Goal: Task Accomplishment & Management: Use online tool/utility

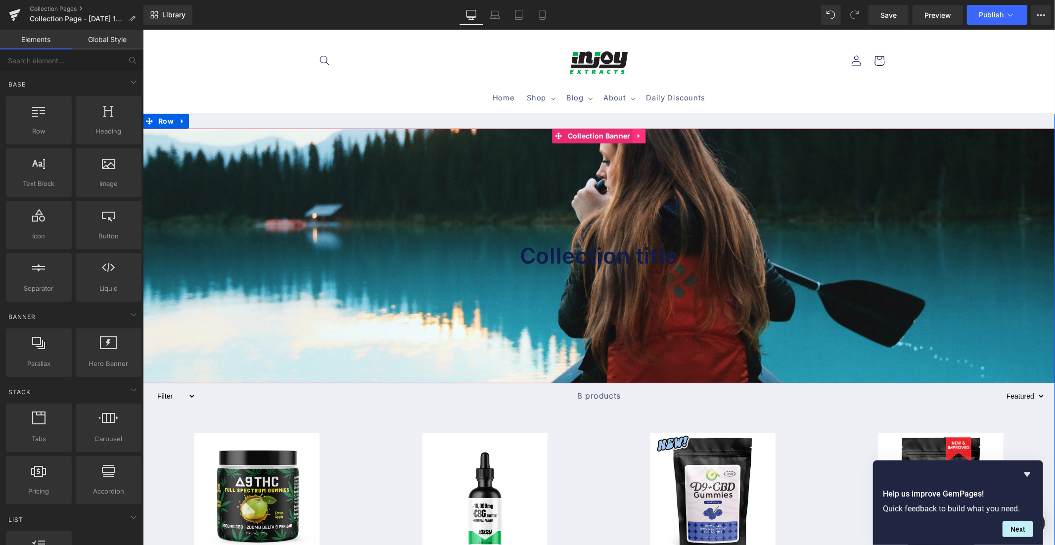
click at [637, 135] on icon at bounding box center [639, 135] width 7 height 7
click at [642, 135] on icon at bounding box center [645, 135] width 7 height 7
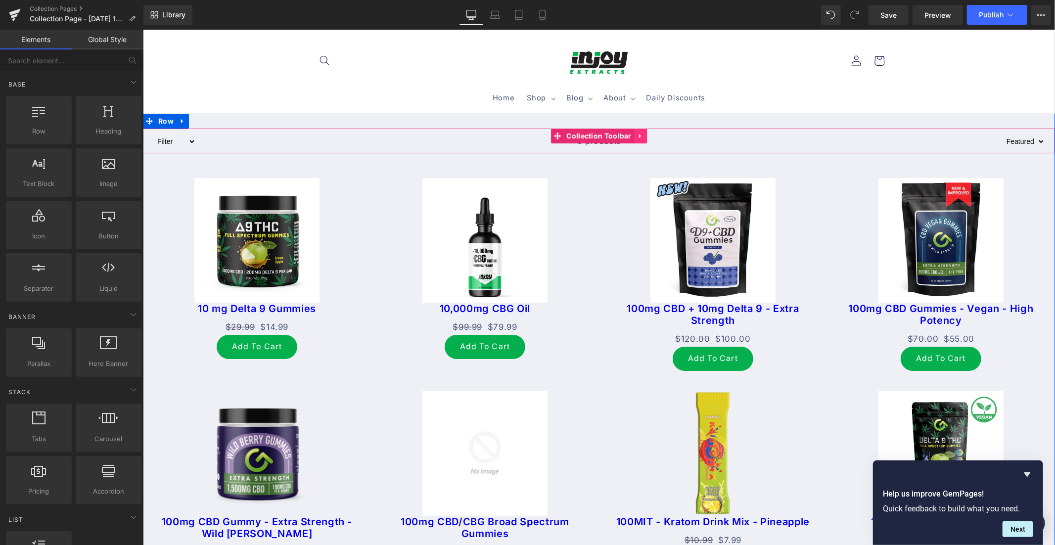
click at [638, 137] on icon at bounding box center [640, 135] width 7 height 7
click at [644, 134] on icon at bounding box center [646, 135] width 7 height 7
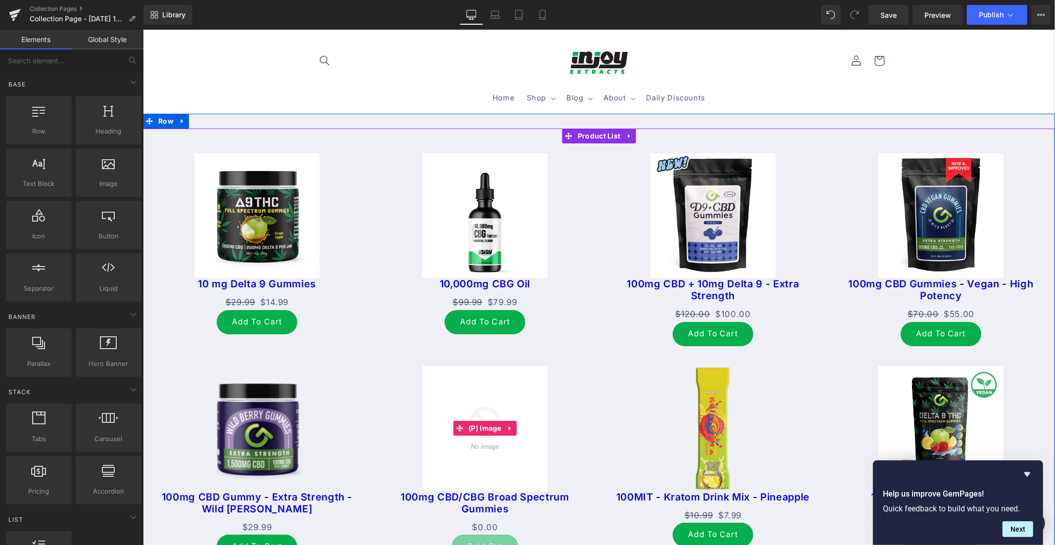
scroll to position [387, 0]
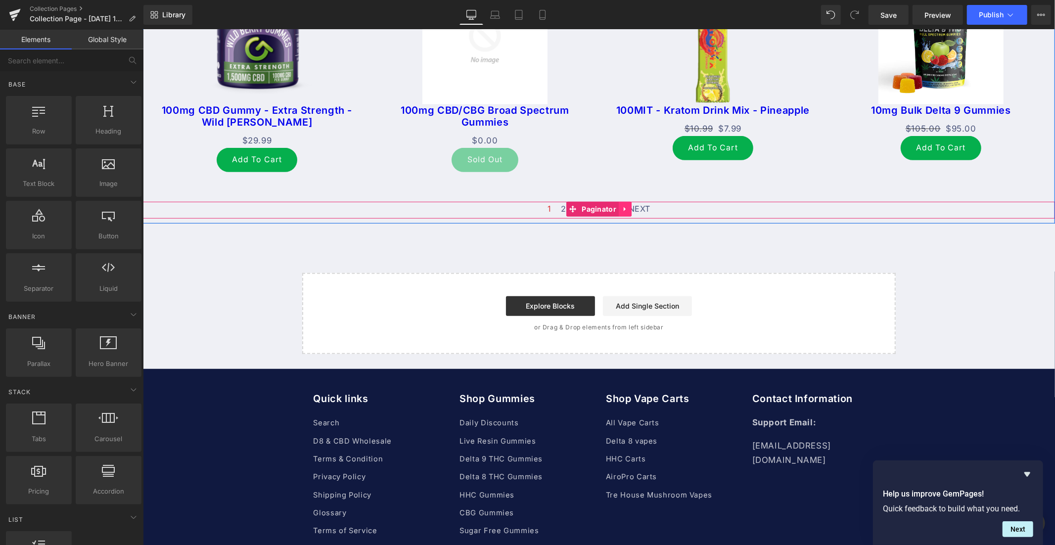
click at [621, 207] on icon at bounding box center [624, 208] width 7 height 7
click at [628, 207] on icon at bounding box center [631, 208] width 7 height 7
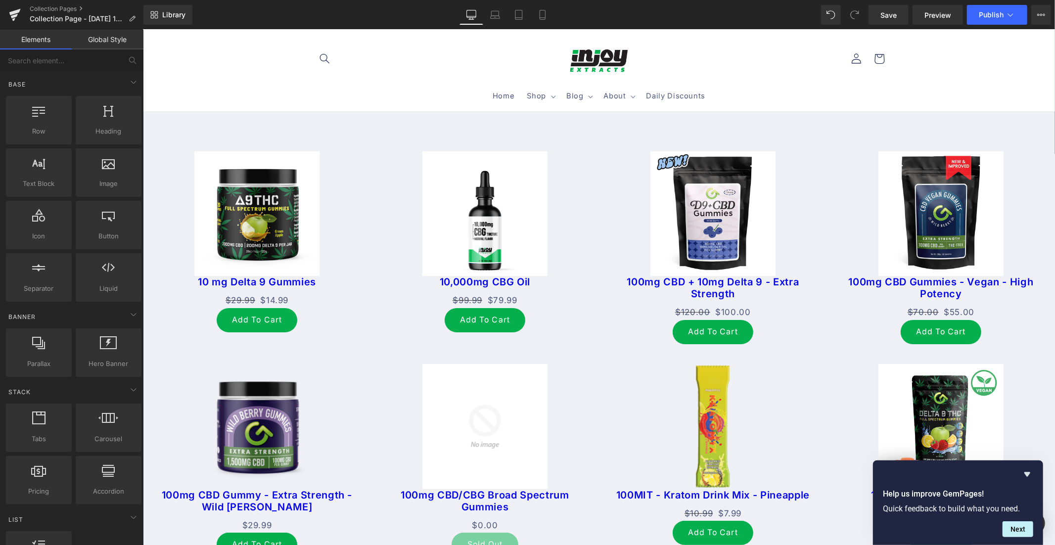
scroll to position [0, 0]
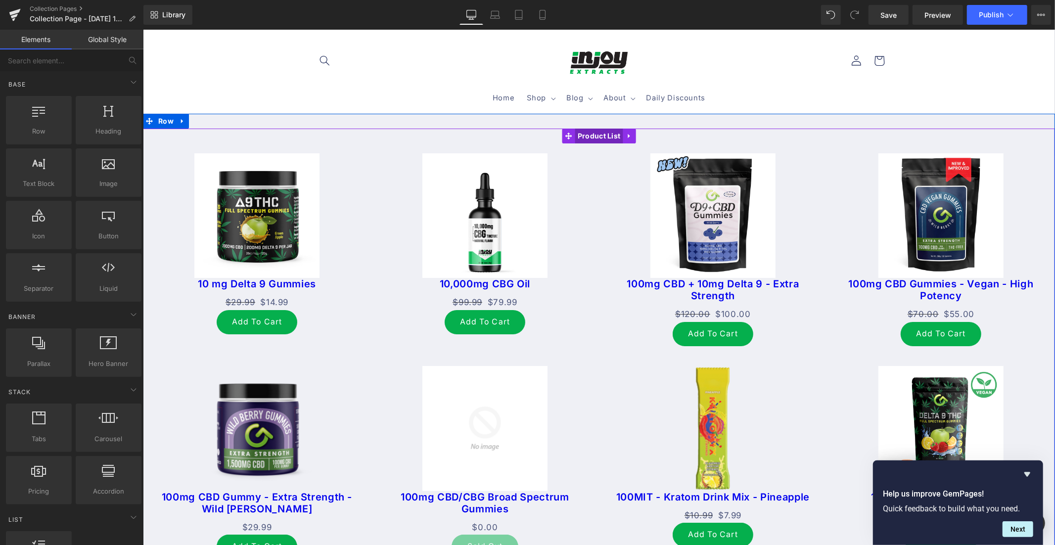
click at [592, 138] on span "Product List" at bounding box center [599, 135] width 48 height 15
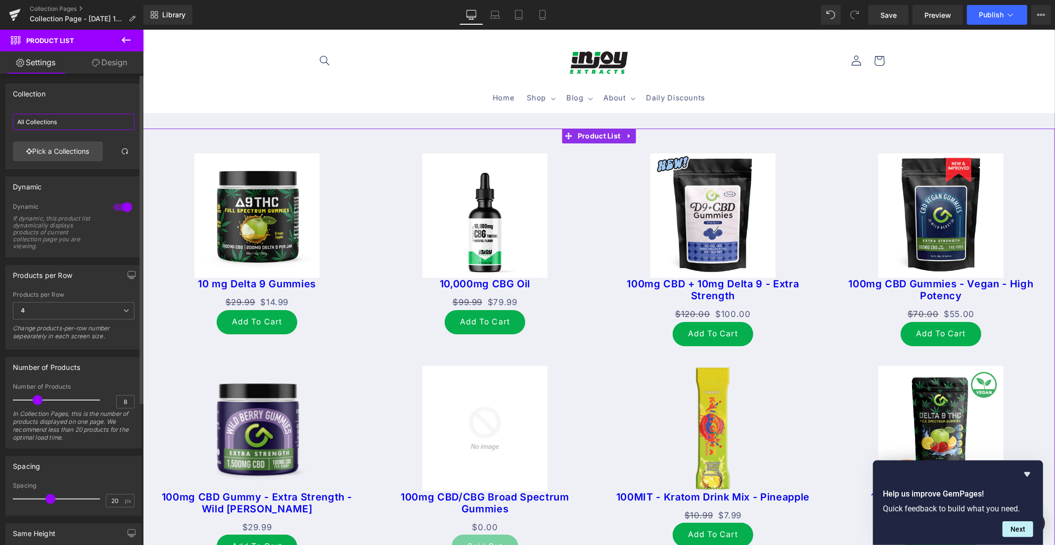
click at [61, 124] on input "All Collections" at bounding box center [74, 122] width 122 height 16
click at [59, 149] on link "Pick a Collections" at bounding box center [58, 151] width 90 height 20
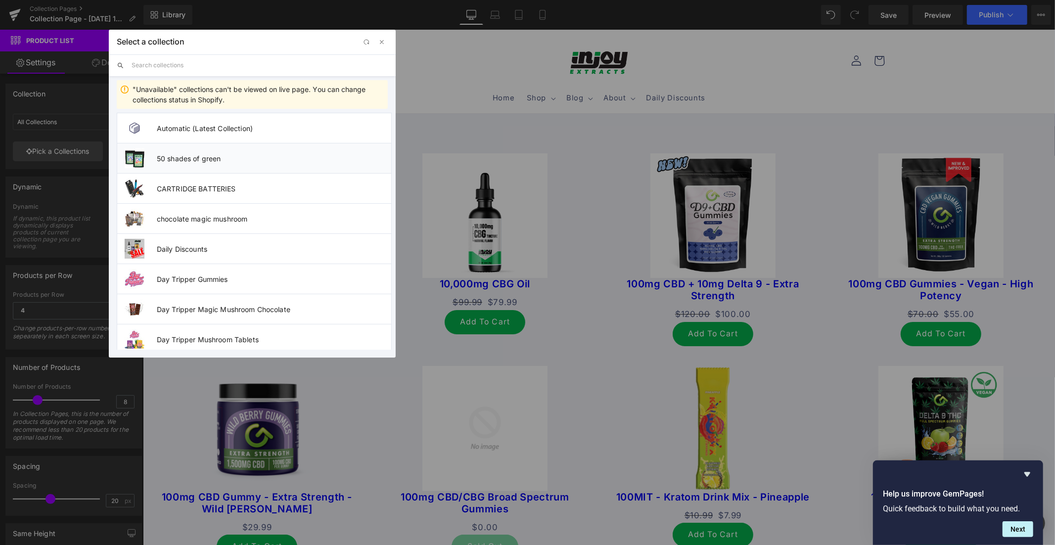
drag, startPoint x: 188, startPoint y: 159, endPoint x: 45, endPoint y: 129, distance: 146.0
click at [188, 159] on span "50 shades of green" at bounding box center [274, 158] width 234 height 8
type input "50 shades of green"
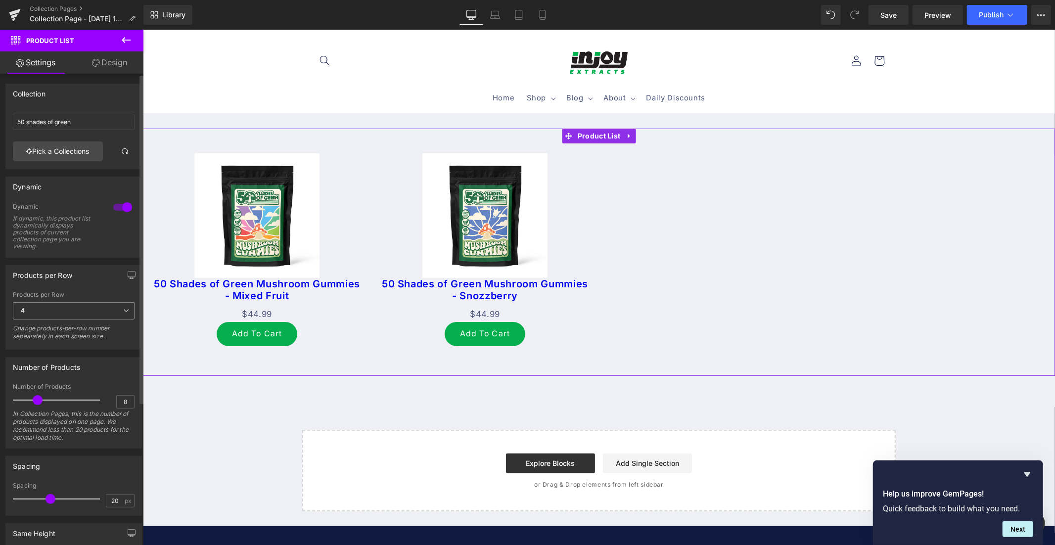
click at [123, 310] on icon at bounding box center [126, 311] width 6 height 6
click at [21, 339] on li "2" at bounding box center [72, 343] width 118 height 15
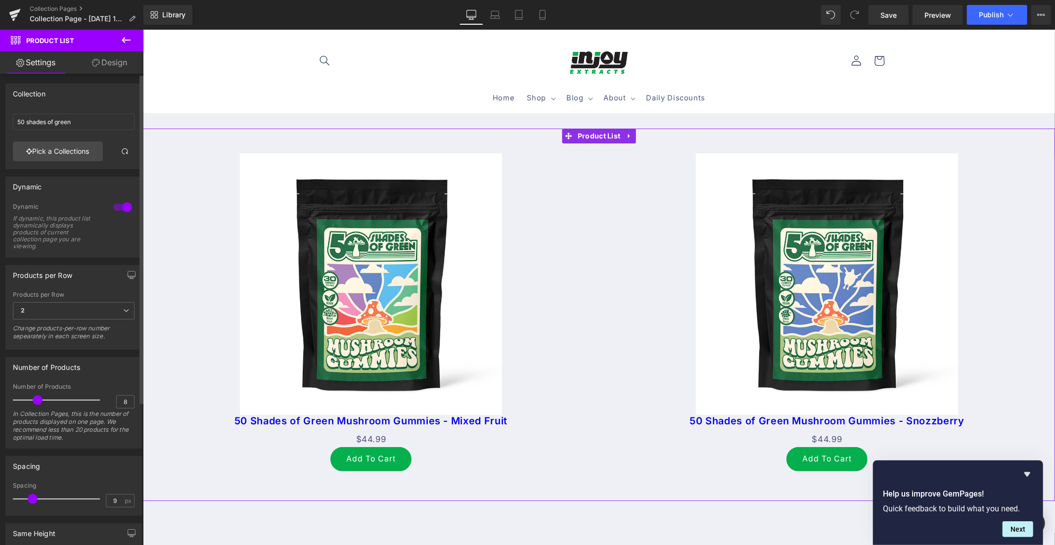
drag, startPoint x: 49, startPoint y: 498, endPoint x: 32, endPoint y: 498, distance: 16.8
click at [32, 498] on span at bounding box center [33, 499] width 10 height 10
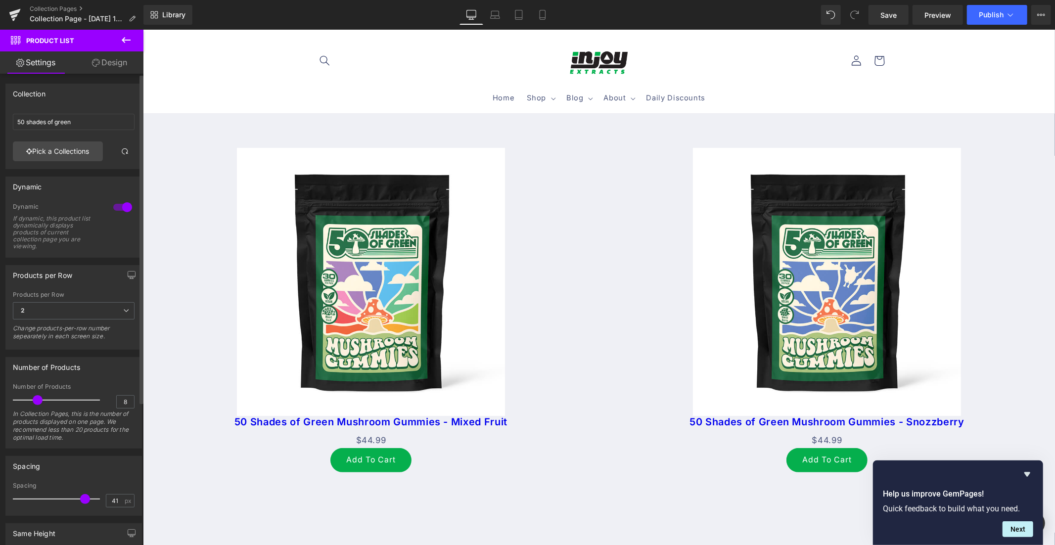
drag, startPoint x: 32, startPoint y: 498, endPoint x: 82, endPoint y: 499, distance: 49.5
click at [82, 499] on span at bounding box center [85, 499] width 10 height 10
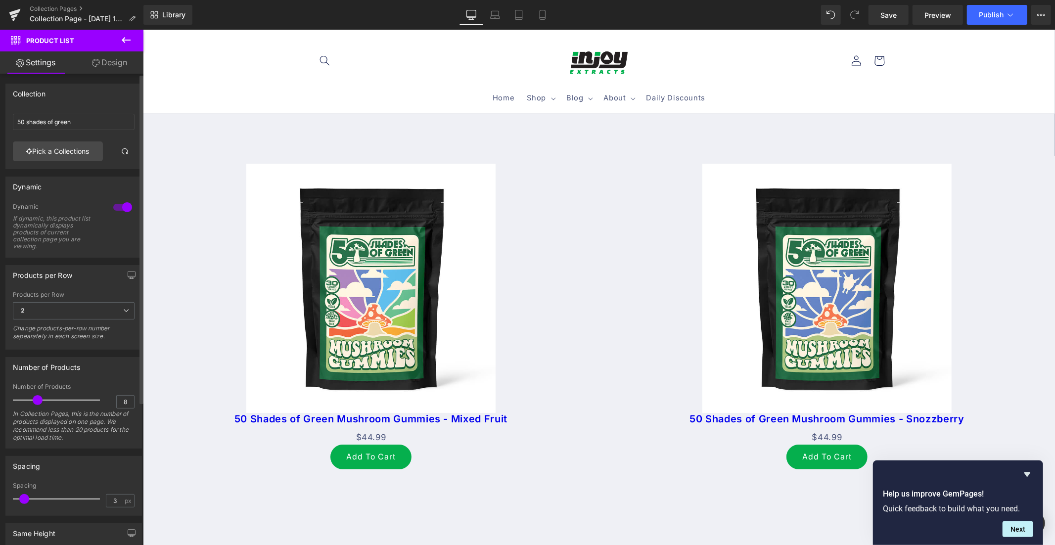
drag, startPoint x: 82, startPoint y: 499, endPoint x: 23, endPoint y: 500, distance: 58.9
click at [23, 500] on span at bounding box center [24, 499] width 10 height 10
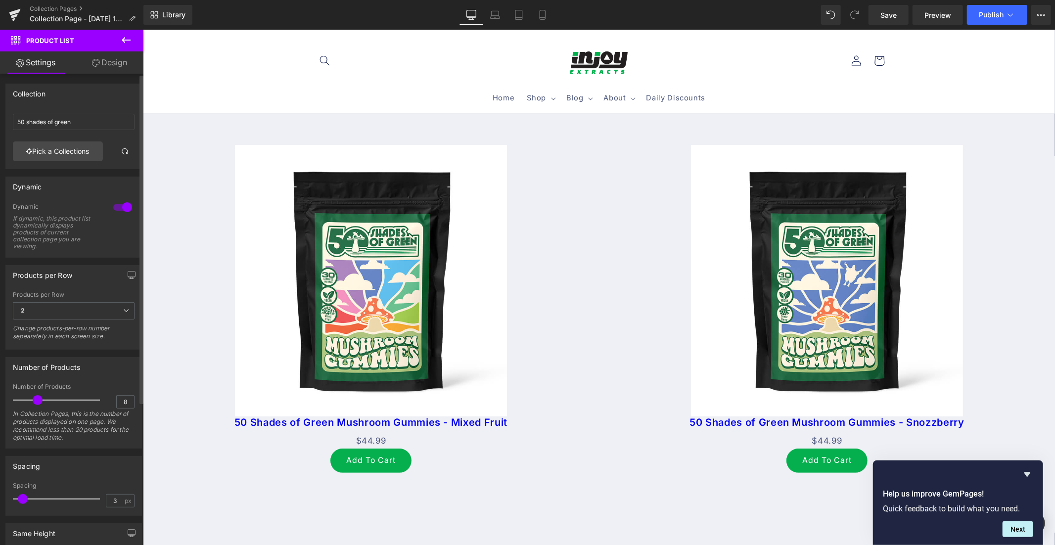
type input "0"
drag, startPoint x: 23, startPoint y: 500, endPoint x: 9, endPoint y: 500, distance: 13.8
click at [9, 500] on div "0px Spacing 0 px" at bounding box center [74, 498] width 136 height 33
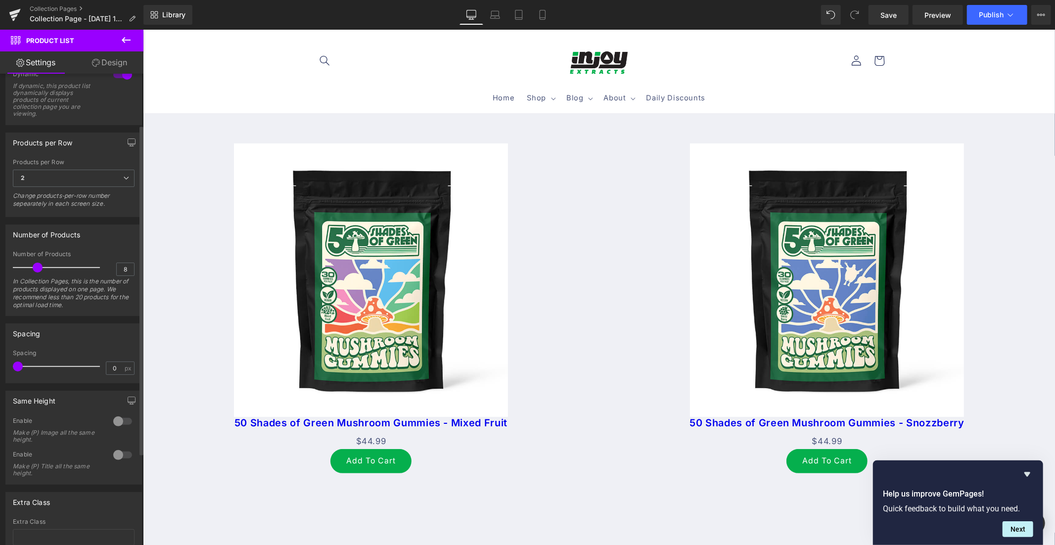
scroll to position [175, 0]
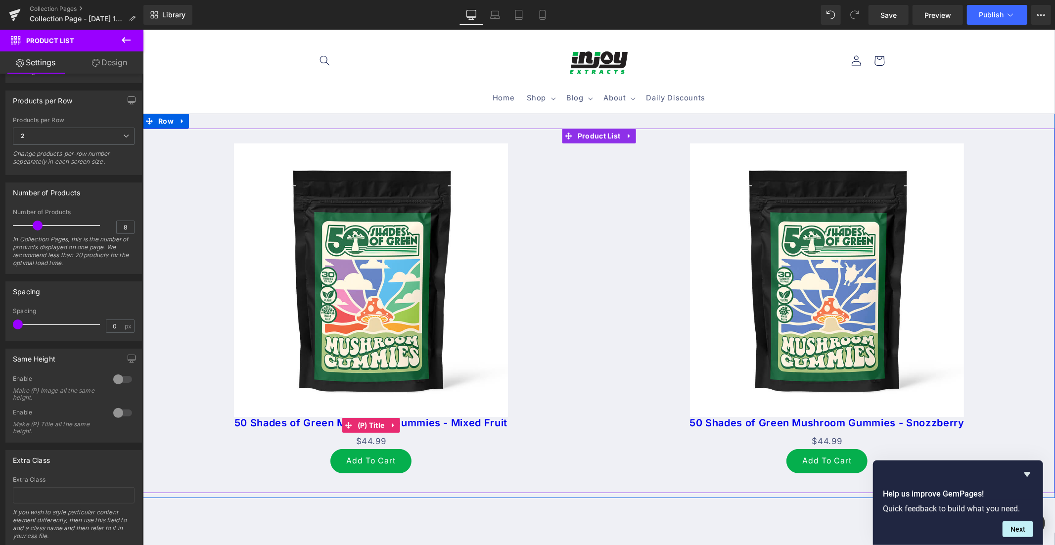
click at [479, 421] on link "50 Shades of Green Mushroom Gummies - Mixed Fruit" at bounding box center [370, 422] width 273 height 12
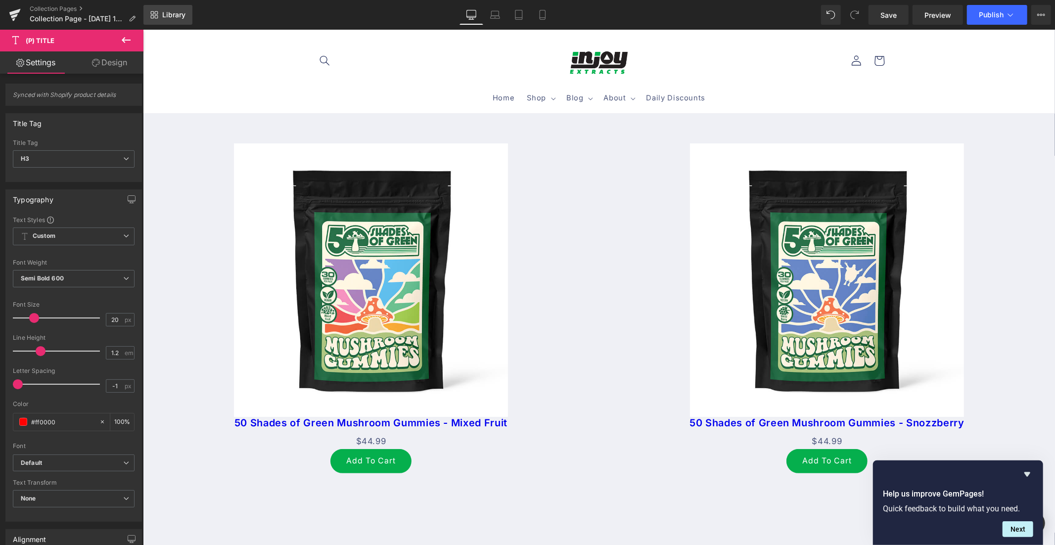
click at [176, 15] on span "Library" at bounding box center [173, 14] width 23 height 9
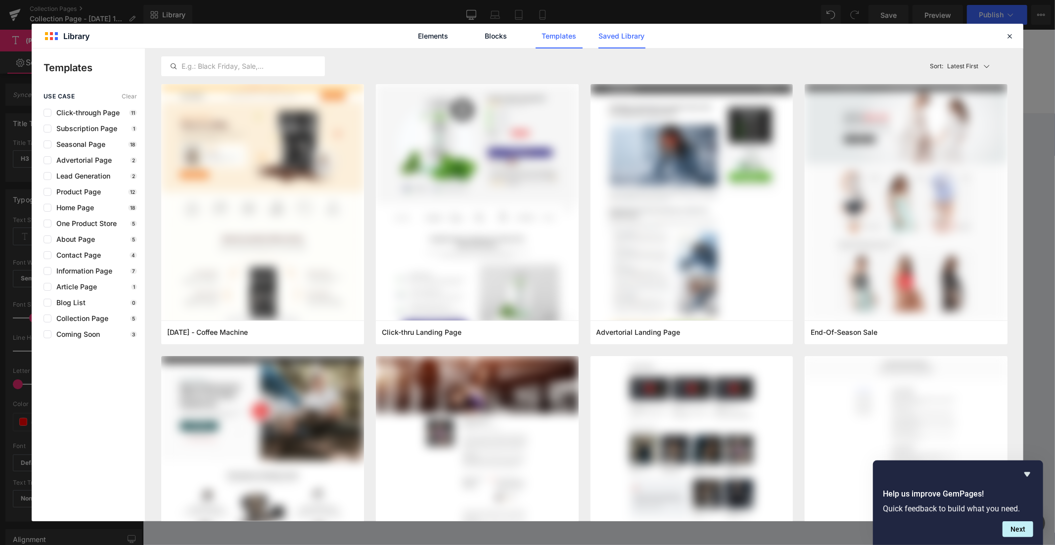
click at [618, 34] on link "Saved Library" at bounding box center [621, 36] width 47 height 25
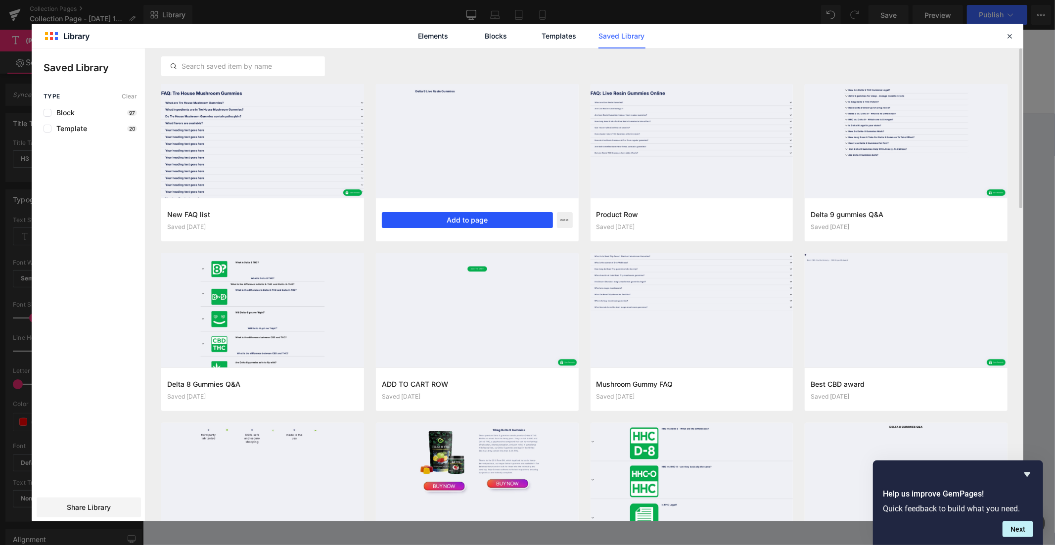
drag, startPoint x: 482, startPoint y: 220, endPoint x: 338, endPoint y: 189, distance: 147.0
click at [482, 220] on button "Add to page" at bounding box center [467, 220] width 171 height 16
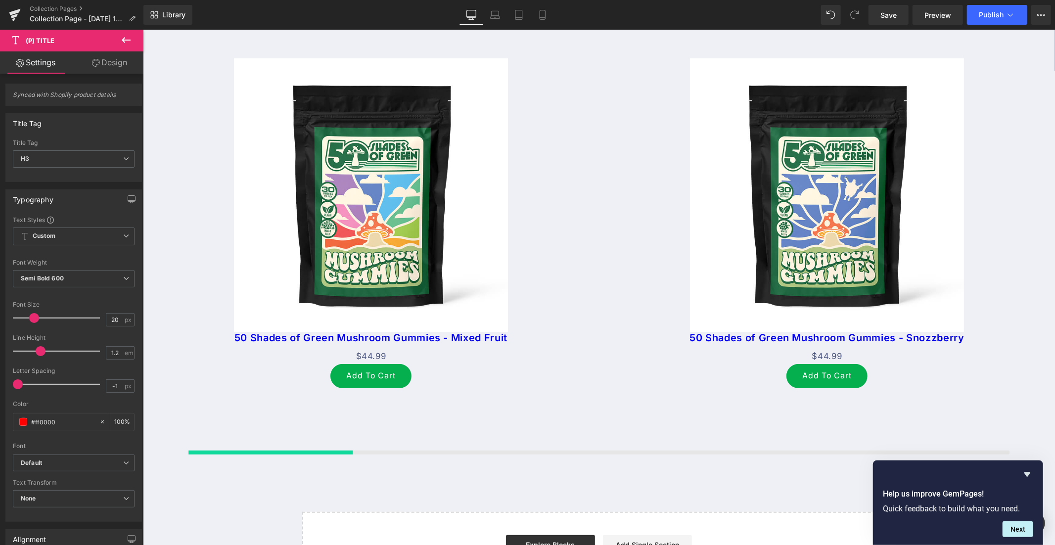
scroll to position [0, 0]
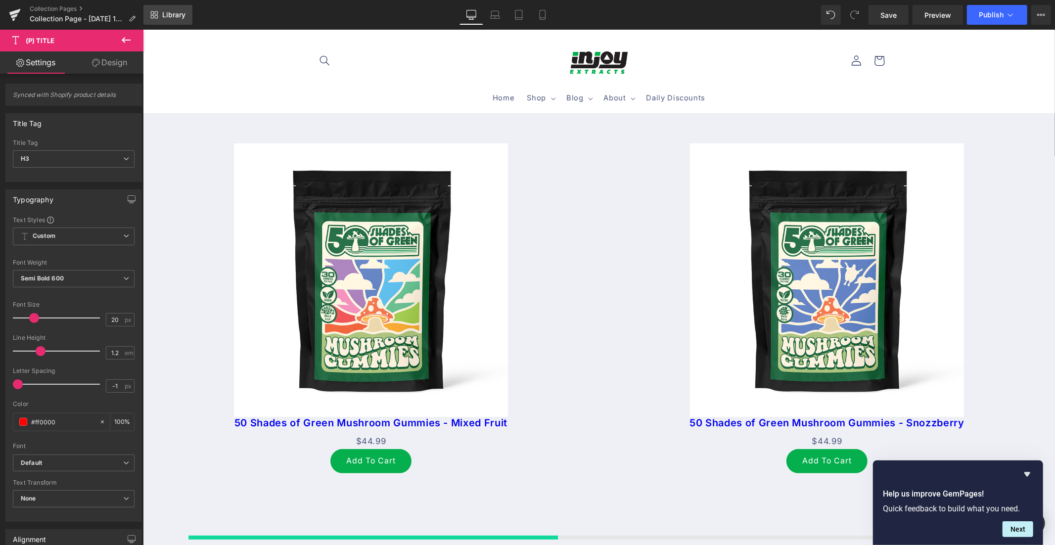
click at [161, 16] on link "Library" at bounding box center [167, 15] width 49 height 20
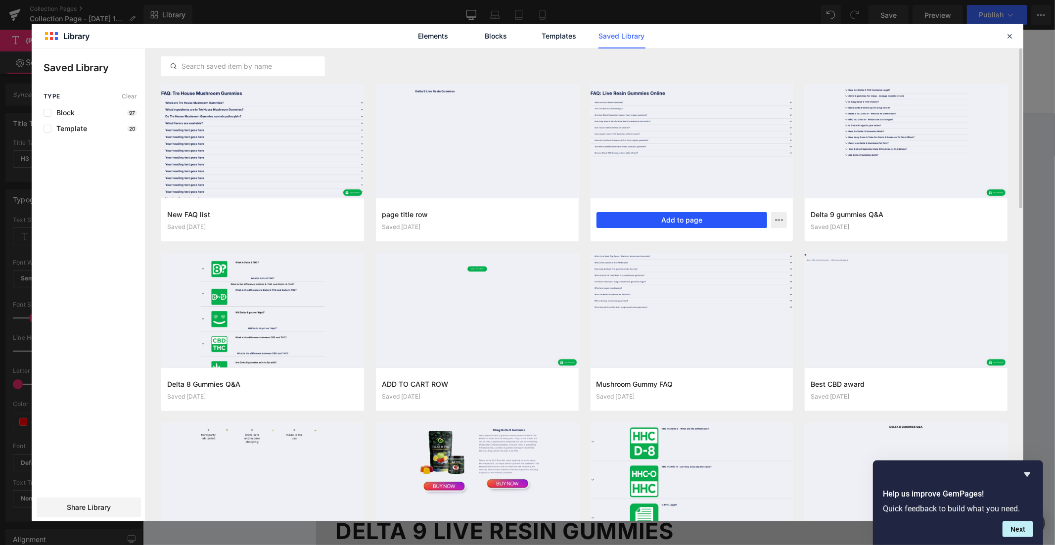
click at [673, 217] on button "Add to page" at bounding box center [681, 220] width 171 height 16
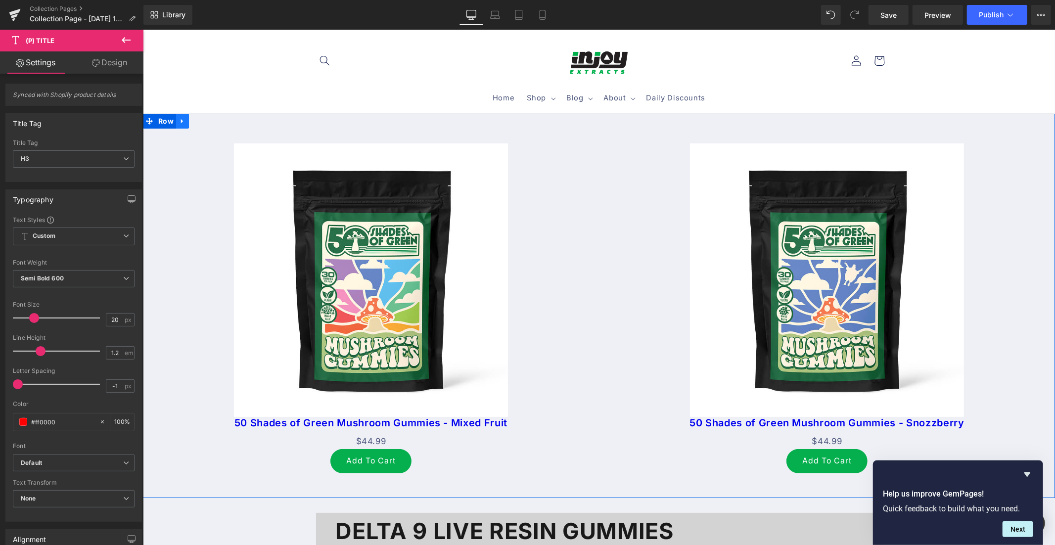
click at [182, 122] on link at bounding box center [182, 120] width 13 height 15
click at [204, 120] on icon at bounding box center [207, 120] width 7 height 7
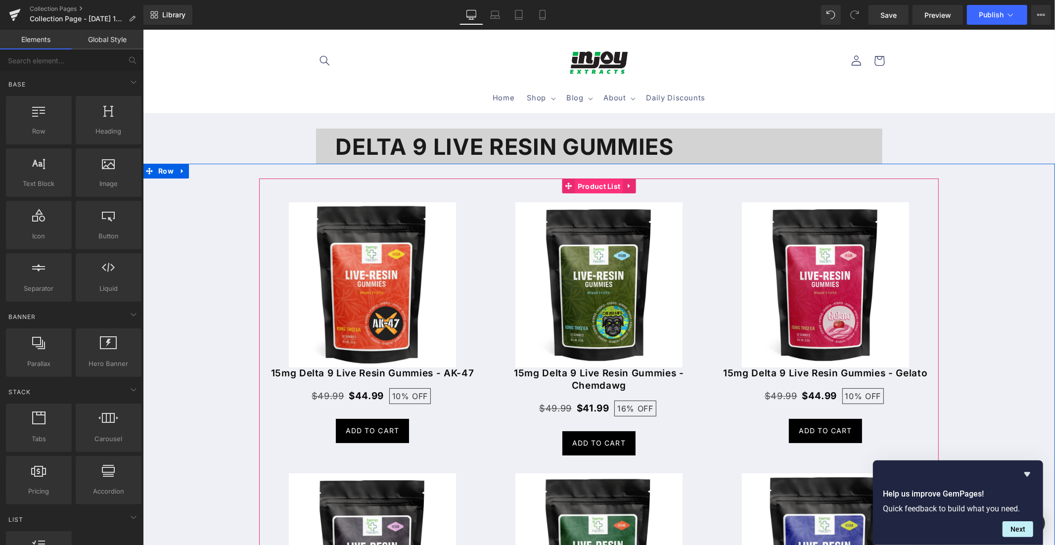
click at [592, 185] on span "Product List" at bounding box center [599, 186] width 48 height 15
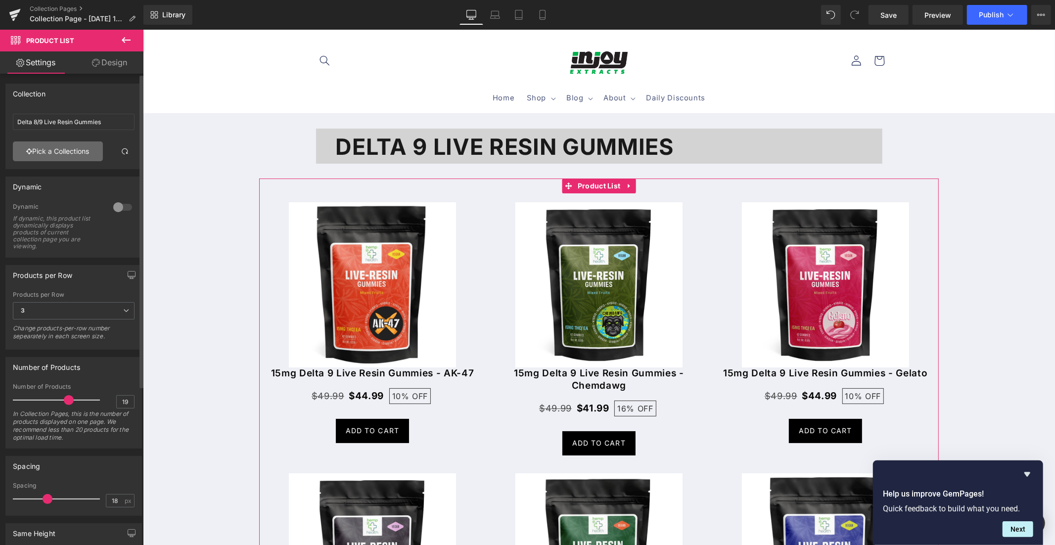
click at [60, 146] on link "Pick a Collections" at bounding box center [58, 151] width 90 height 20
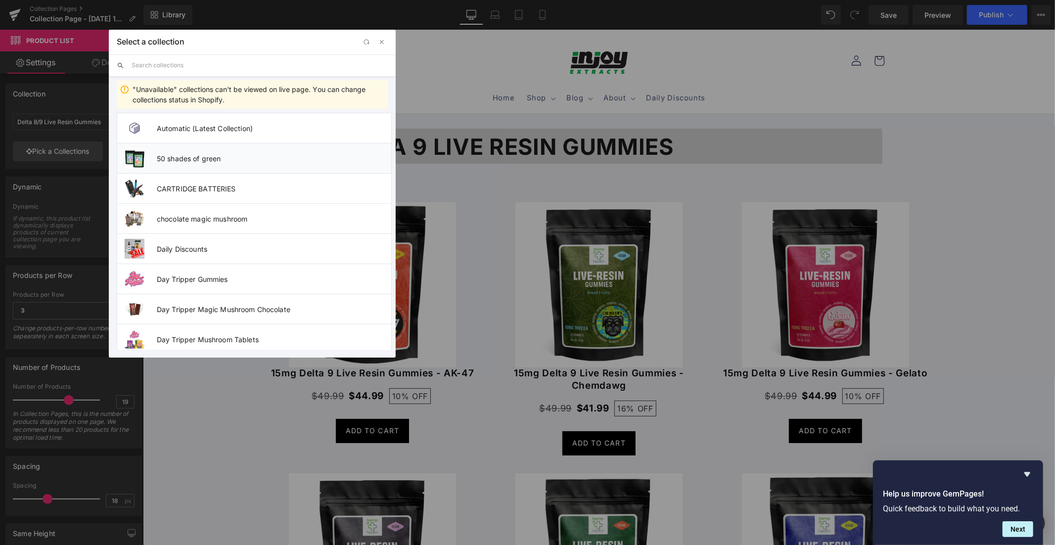
click at [200, 156] on span "50 shades of green" at bounding box center [274, 158] width 234 height 8
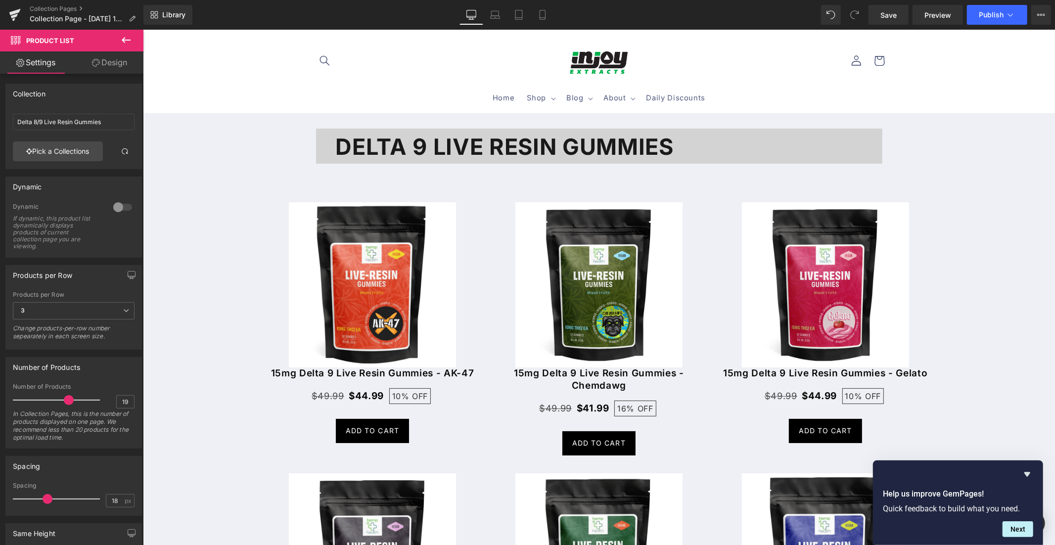
type input "50 shades of green"
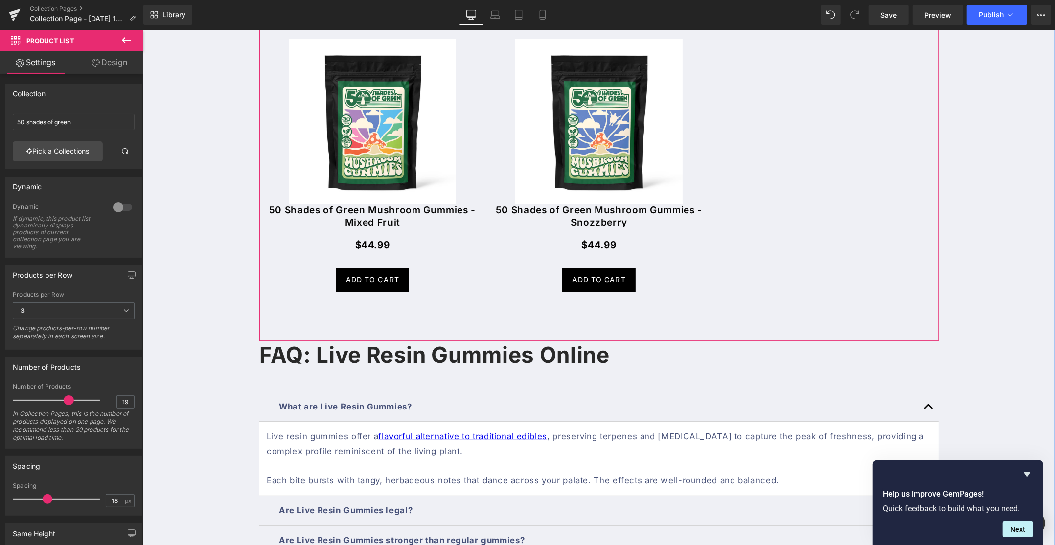
scroll to position [330, 0]
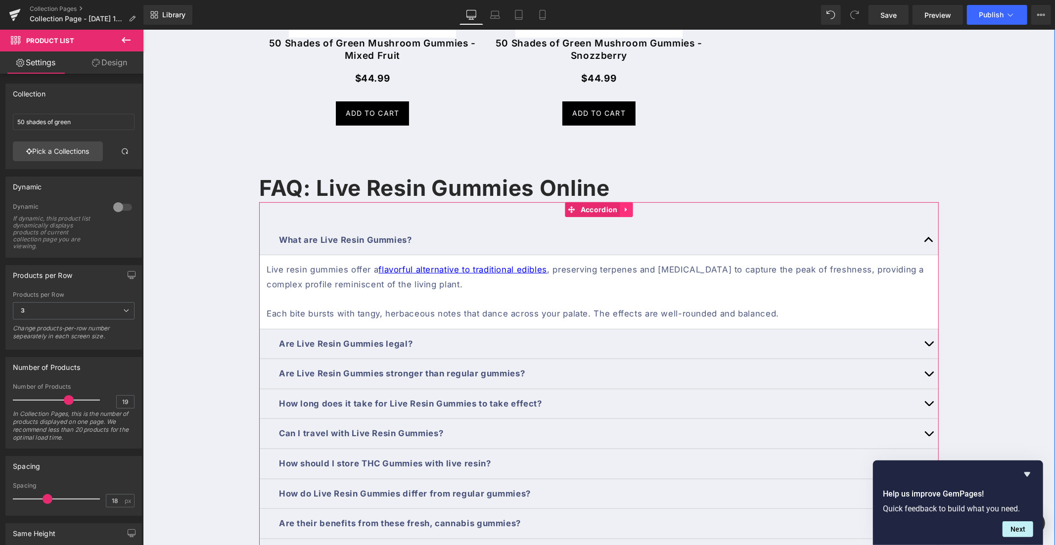
click at [623, 208] on icon at bounding box center [626, 208] width 7 height 7
click at [629, 208] on icon at bounding box center [632, 209] width 7 height 7
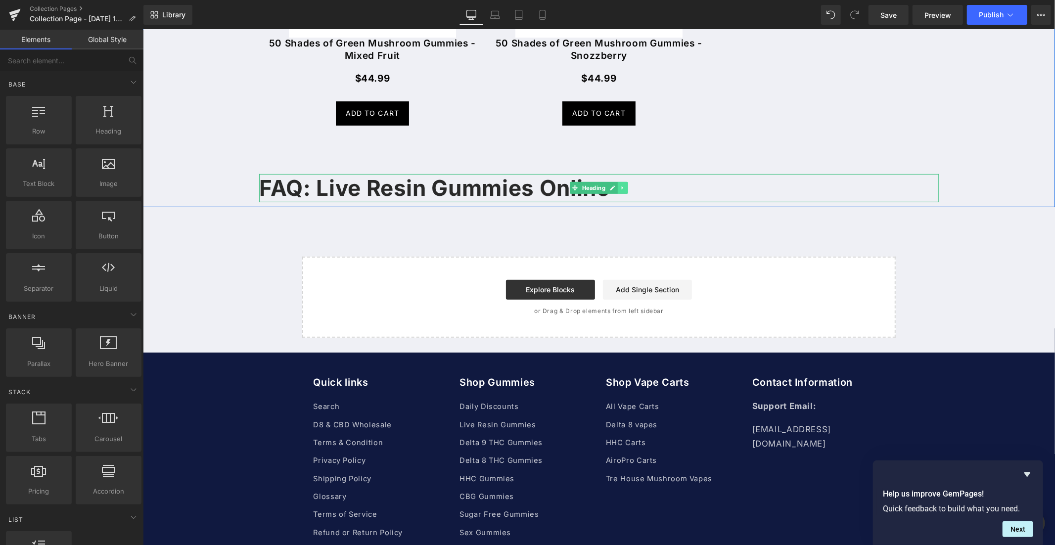
click at [620, 188] on icon at bounding box center [622, 187] width 5 height 6
click at [625, 187] on icon at bounding box center [627, 187] width 5 height 5
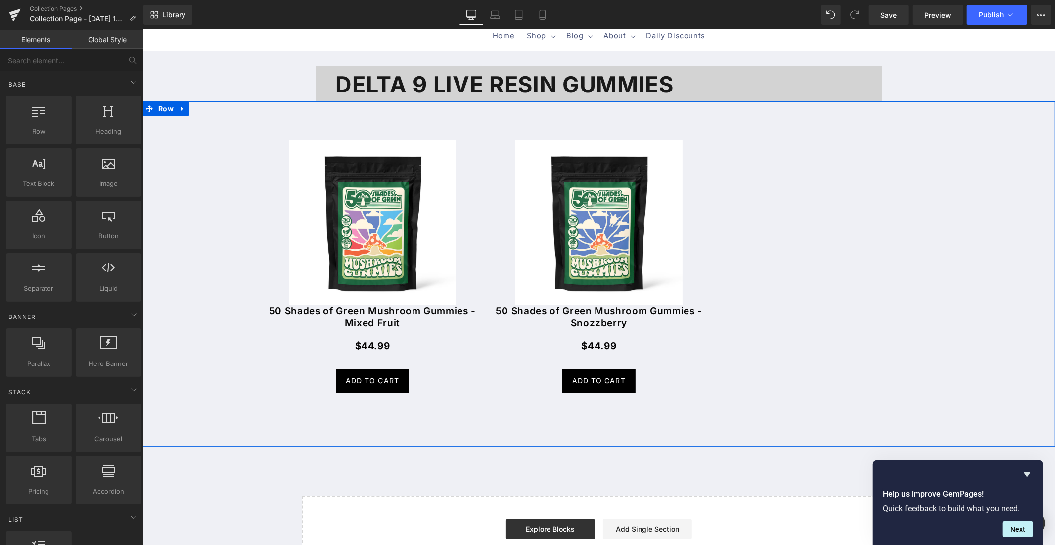
scroll to position [0, 0]
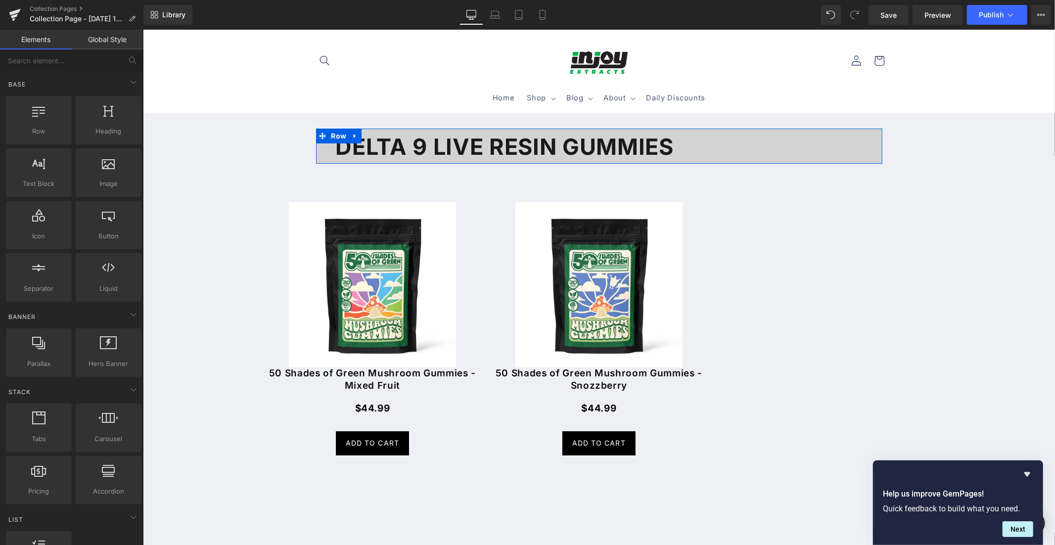
click at [545, 146] on strong "Delta 9 Live Resin Gummies" at bounding box center [504, 146] width 338 height 27
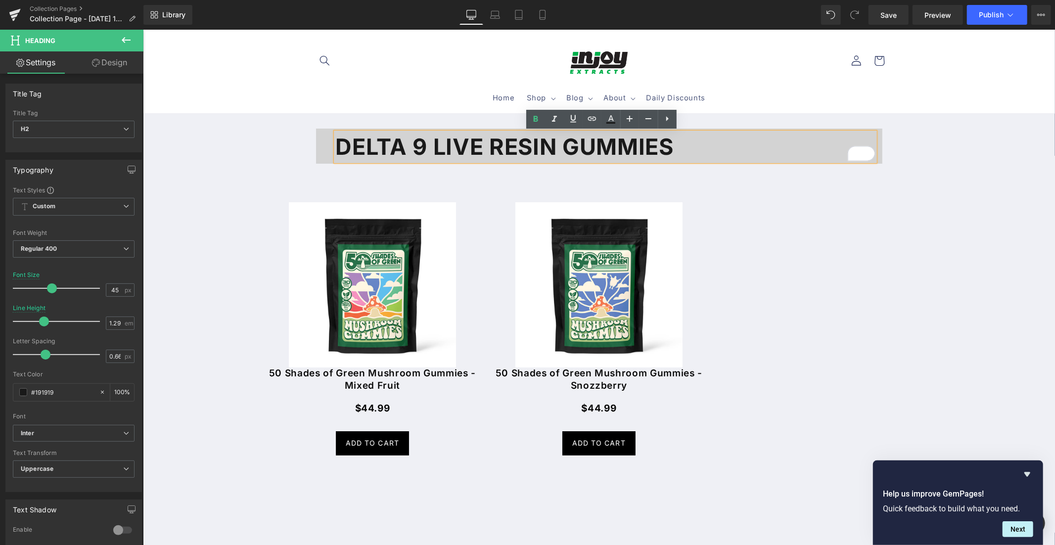
drag, startPoint x: 673, startPoint y: 147, endPoint x: 332, endPoint y: 142, distance: 341.3
click at [335, 143] on div "Delta 9 Live Resin Gummies" at bounding box center [604, 146] width 539 height 29
click at [558, 143] on strong "Delta 9 Live Resin Gummies" at bounding box center [504, 146] width 338 height 27
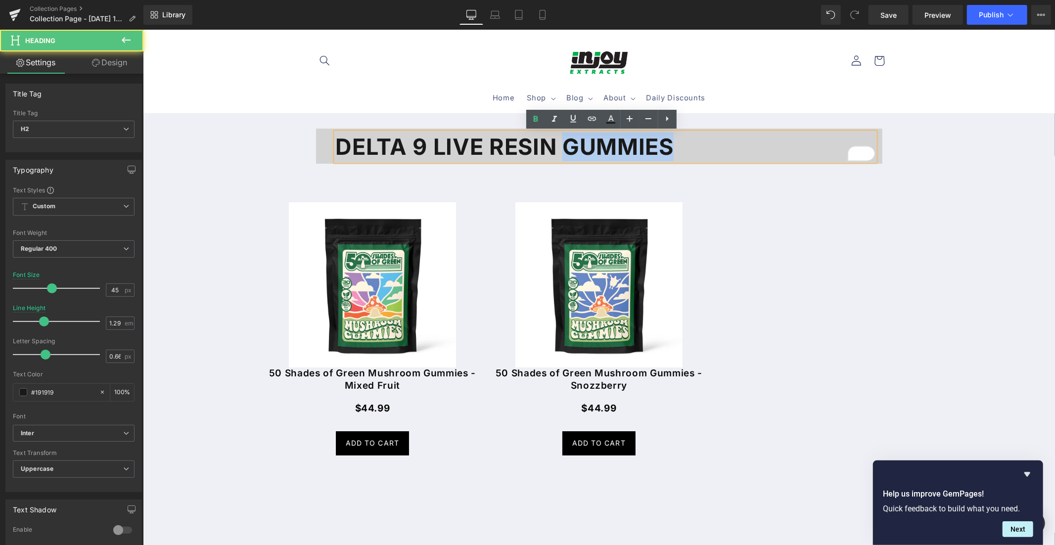
click at [558, 143] on strong "Delta 9 Live Resin Gummies" at bounding box center [504, 146] width 338 height 27
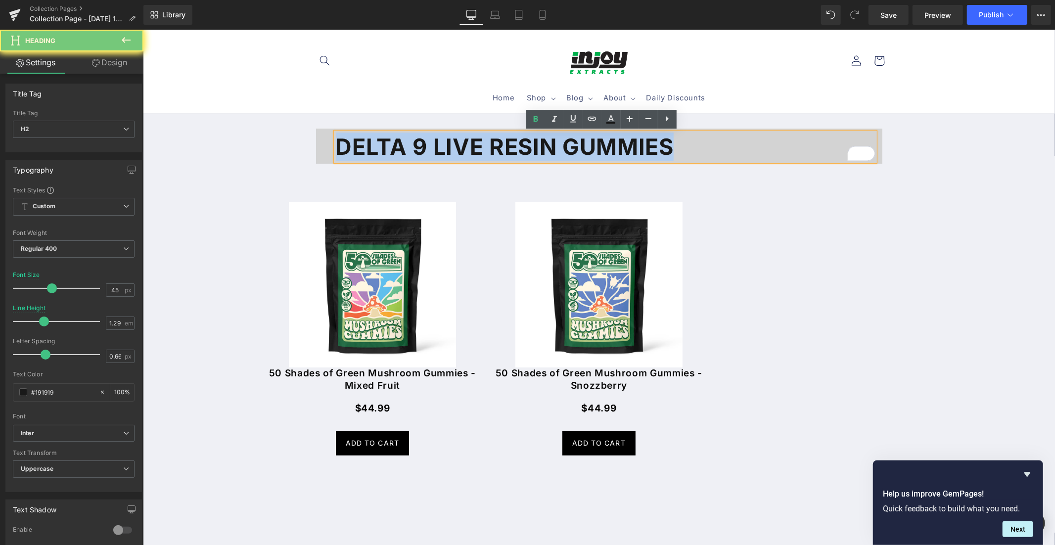
click at [558, 143] on strong "Delta 9 Live Resin Gummies" at bounding box center [504, 146] width 338 height 27
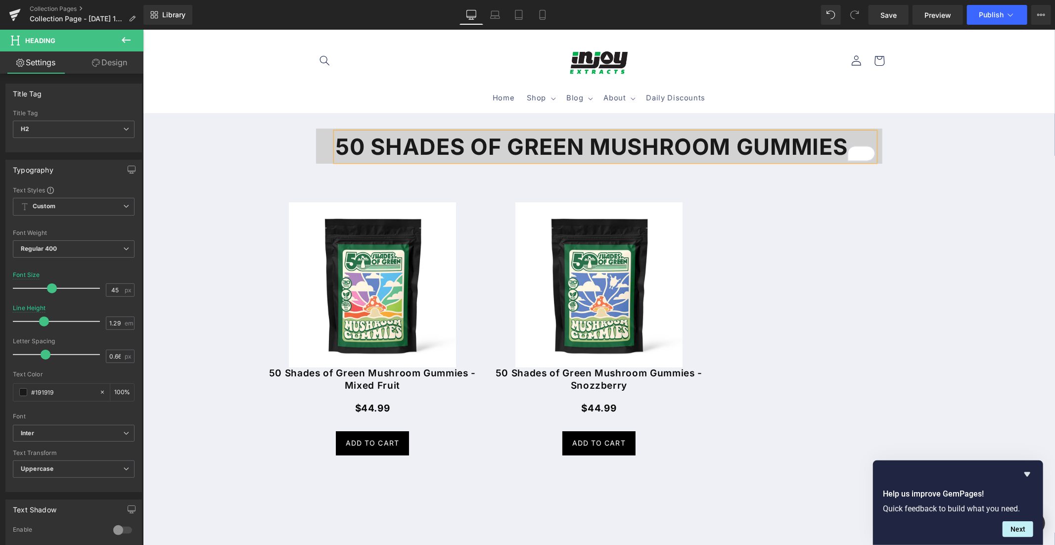
click at [946, 91] on sticky-header "Home Shop Shop Bulk THC Gummies" at bounding box center [598, 71] width 912 height 84
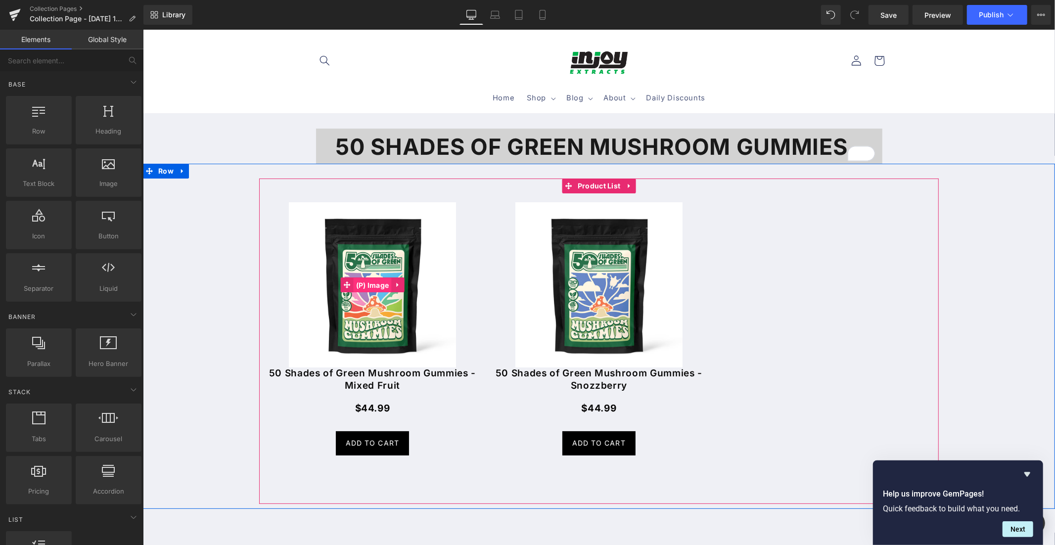
click at [373, 284] on span "(P) Image" at bounding box center [372, 284] width 38 height 15
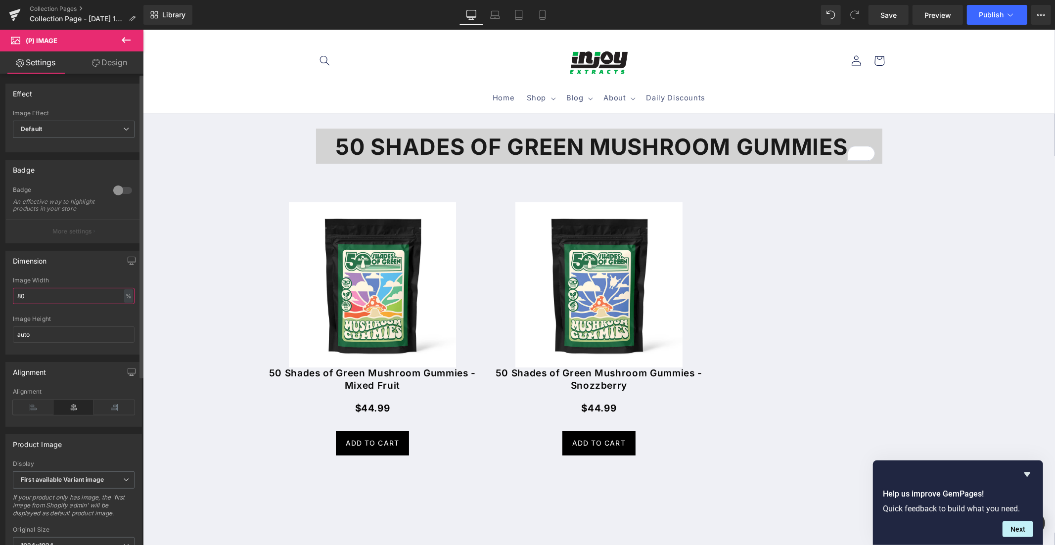
click at [37, 301] on input "80" at bounding box center [74, 296] width 122 height 16
type input "8"
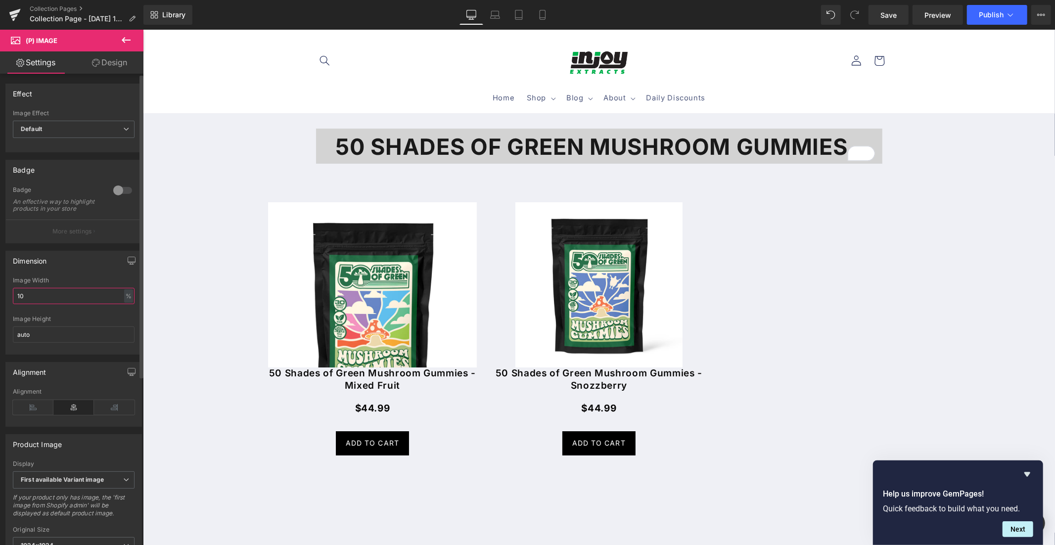
type input "100"
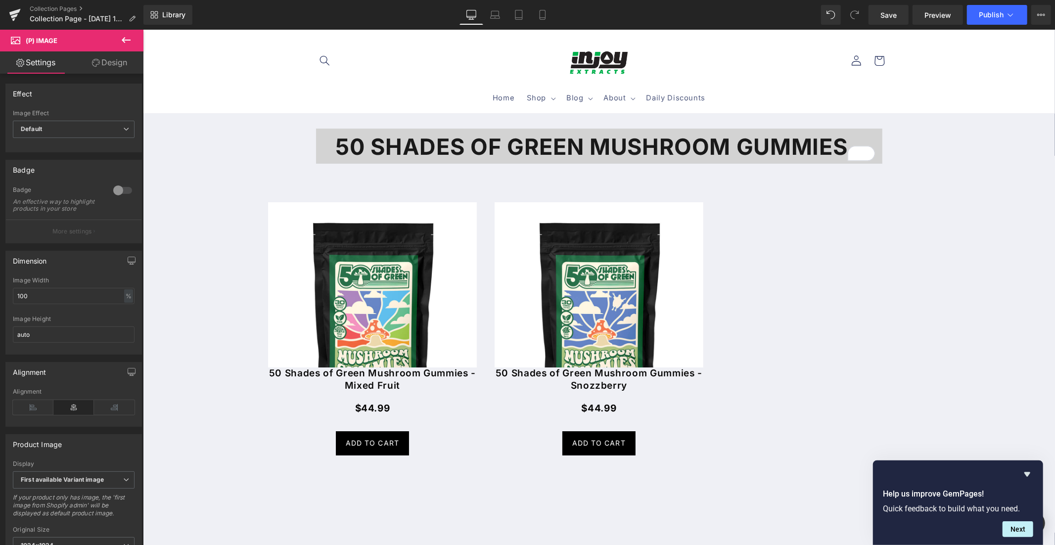
click at [961, 77] on sticky-header "Home Shop Shop Bulk THC Gummies" at bounding box center [598, 71] width 912 height 84
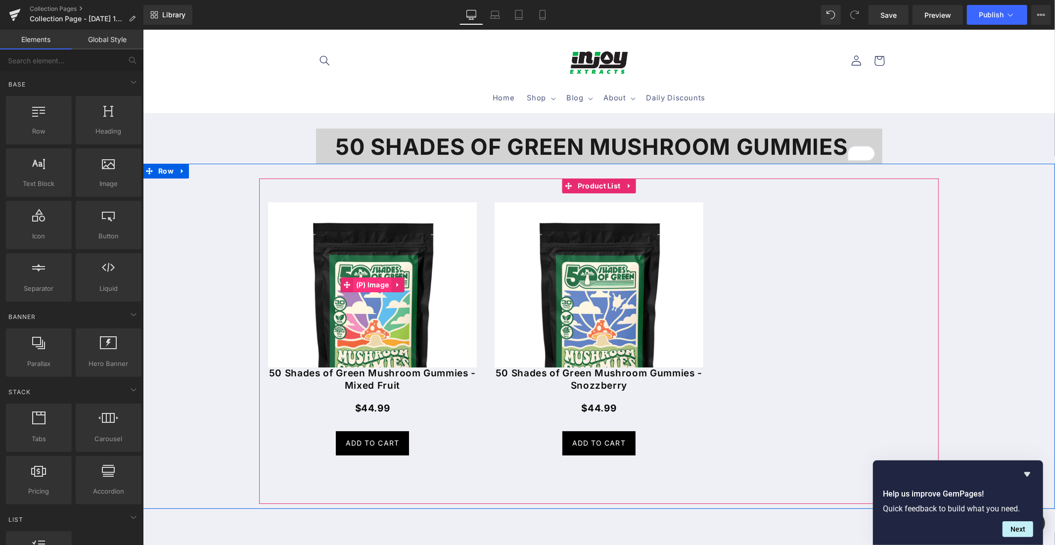
click at [368, 283] on span "(P) Image" at bounding box center [372, 284] width 38 height 15
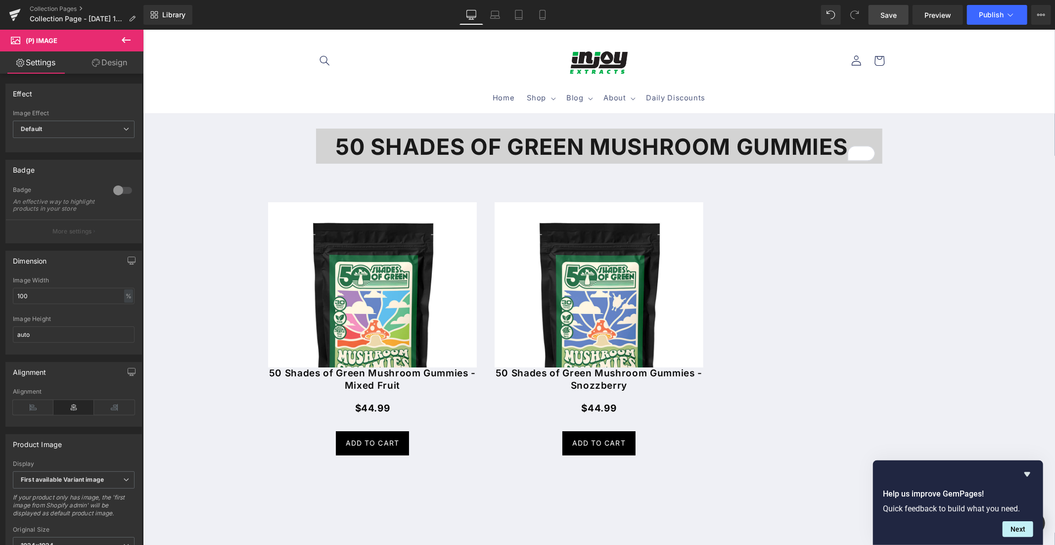
click at [882, 15] on span "Save" at bounding box center [888, 15] width 16 height 10
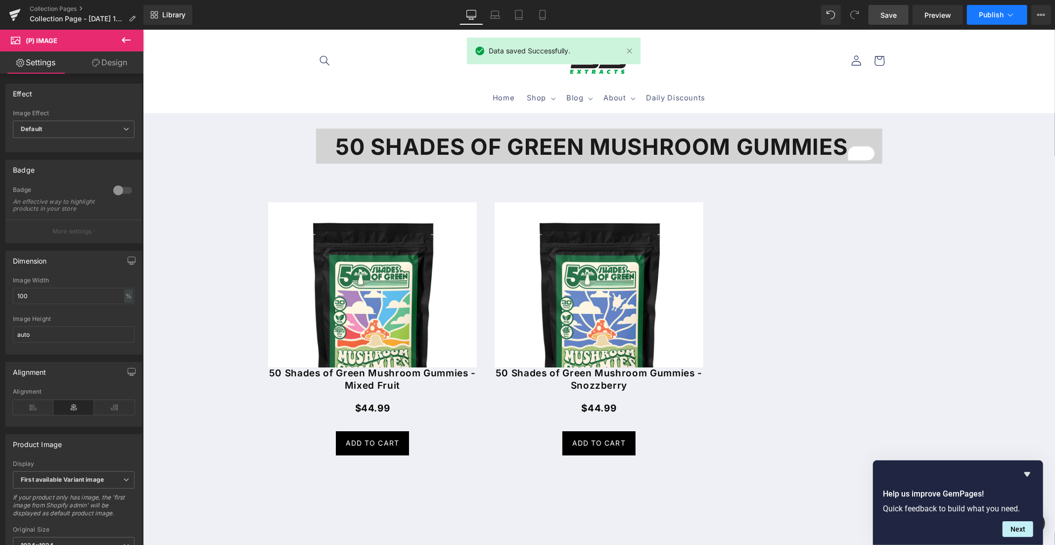
click at [992, 13] on span "Publish" at bounding box center [991, 15] width 25 height 8
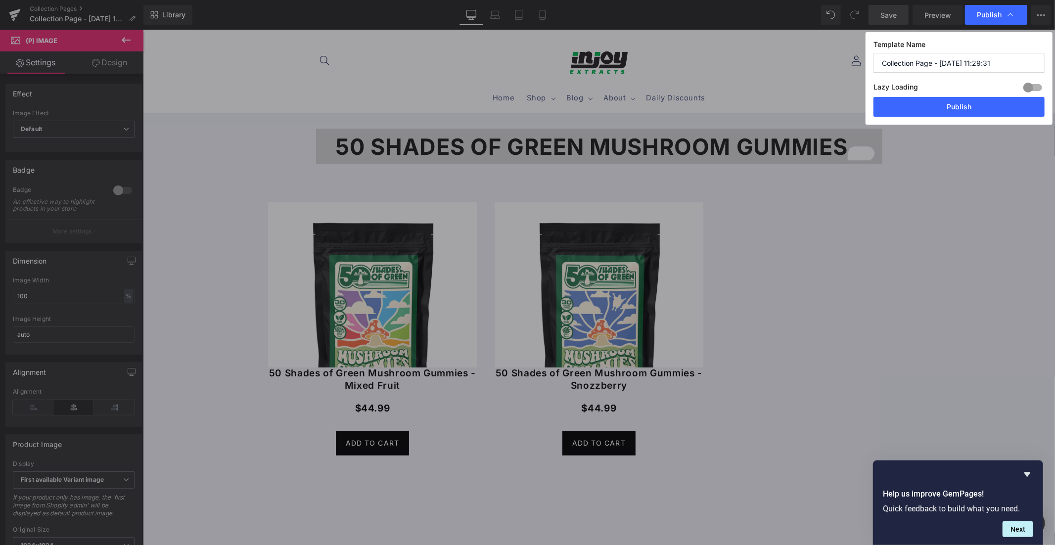
click at [945, 59] on input "Collection Page - [DATE] 11:29:31" at bounding box center [958, 63] width 171 height 20
click at [946, 59] on input "Collection Page - [DATE] 11:29:31" at bounding box center [958, 63] width 171 height 20
type input "50 shades of green mushroom gummies"
click at [1030, 87] on div at bounding box center [1033, 88] width 24 height 16
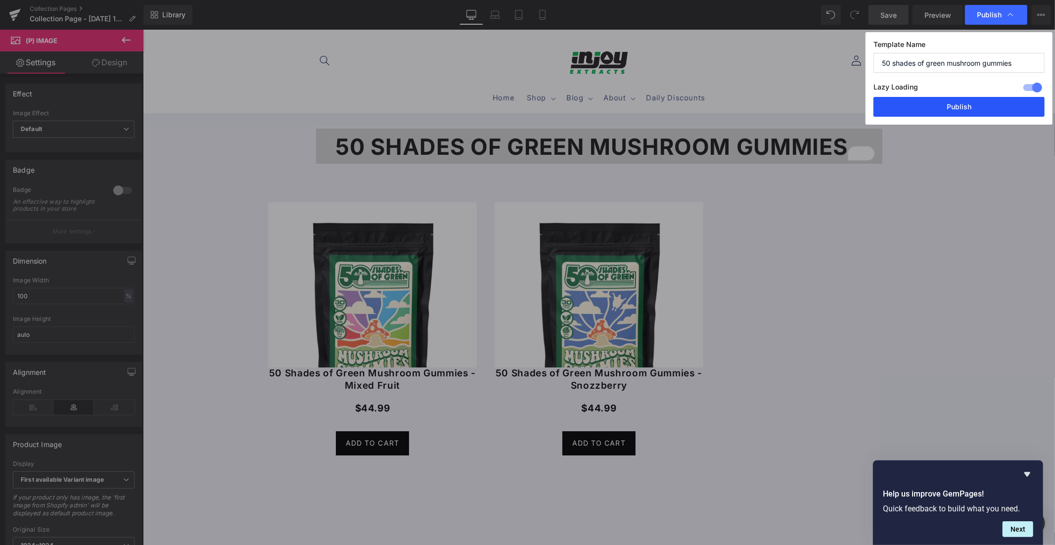
click at [983, 110] on button "Publish" at bounding box center [958, 107] width 171 height 20
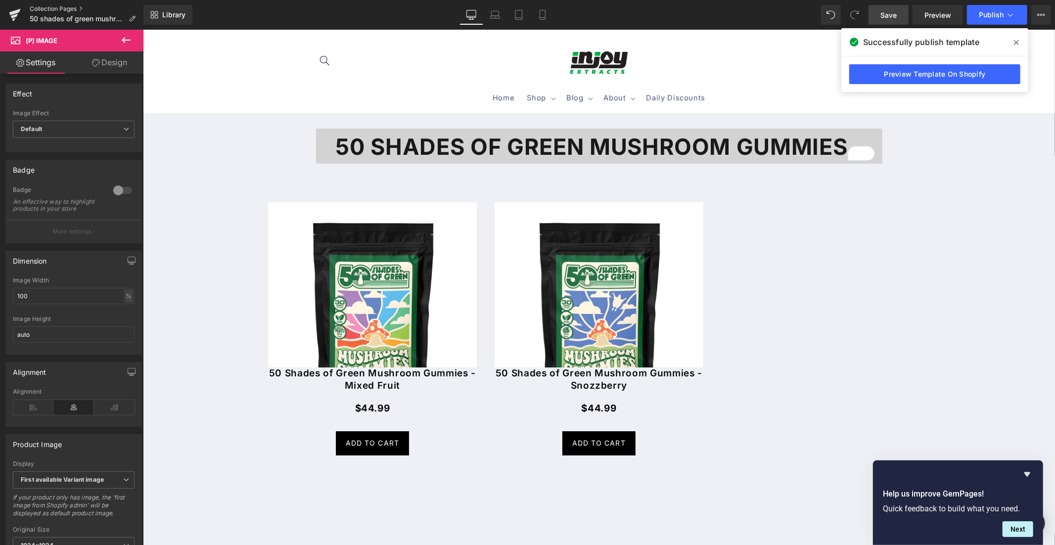
click at [41, 8] on link "Collection Pages" at bounding box center [87, 9] width 114 height 8
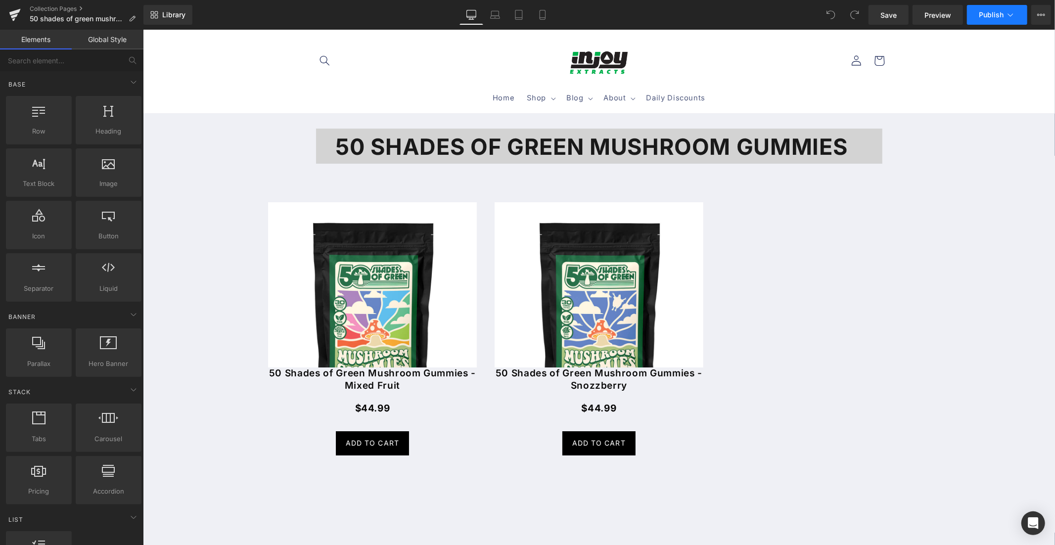
click at [994, 18] on span "Publish" at bounding box center [991, 15] width 25 height 8
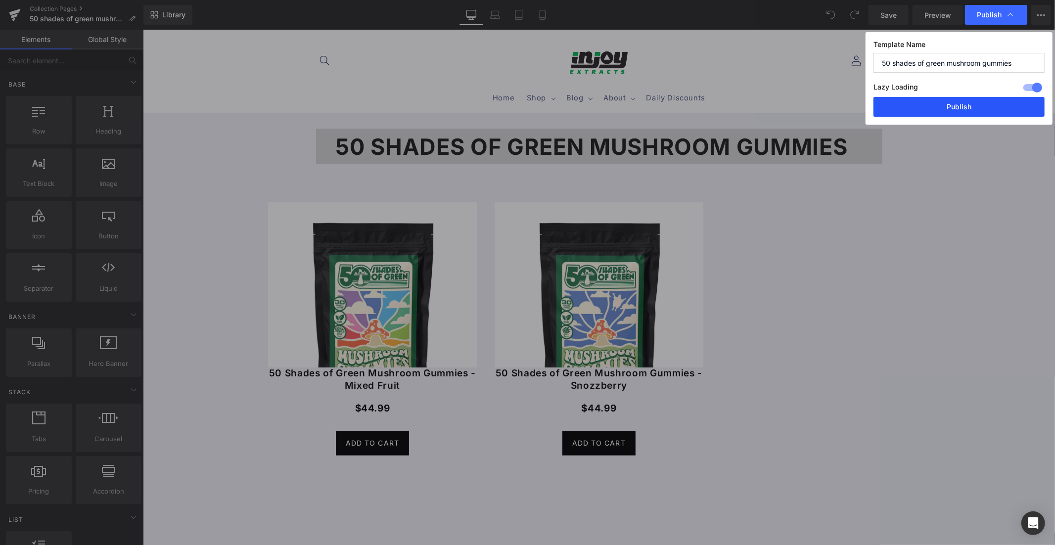
click at [955, 108] on button "Publish" at bounding box center [958, 107] width 171 height 20
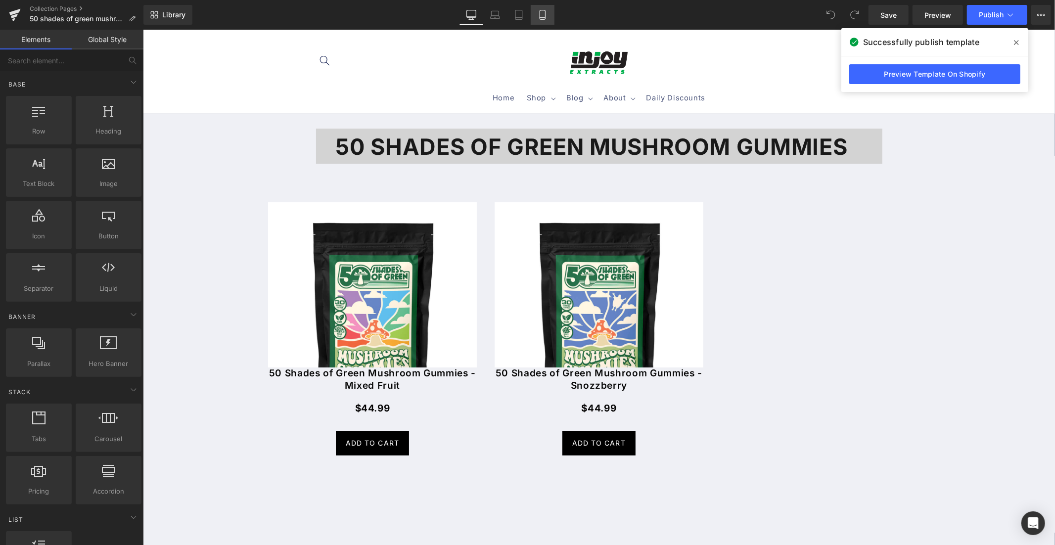
click at [538, 13] on icon at bounding box center [543, 15] width 10 height 10
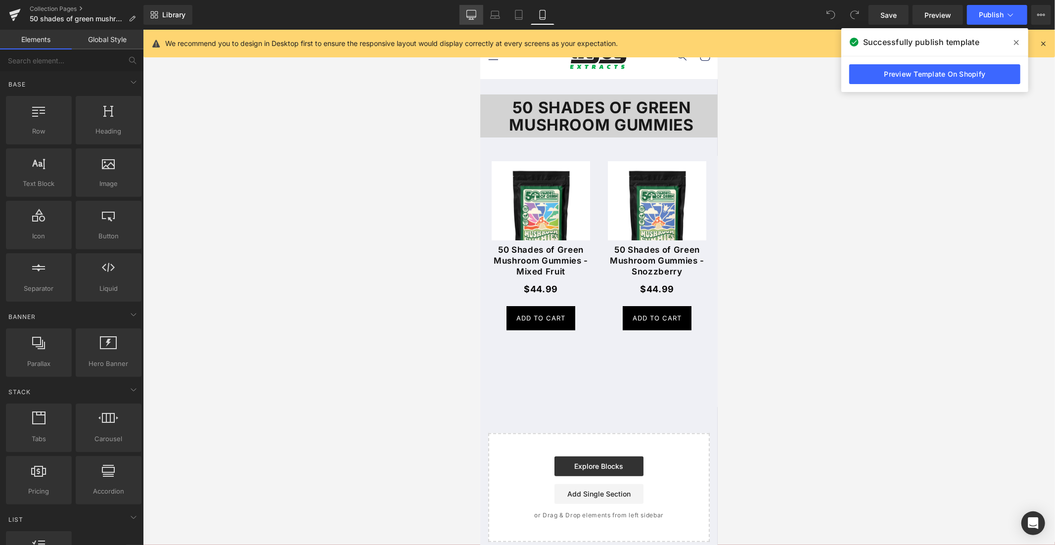
click at [476, 15] on icon at bounding box center [471, 15] width 10 height 10
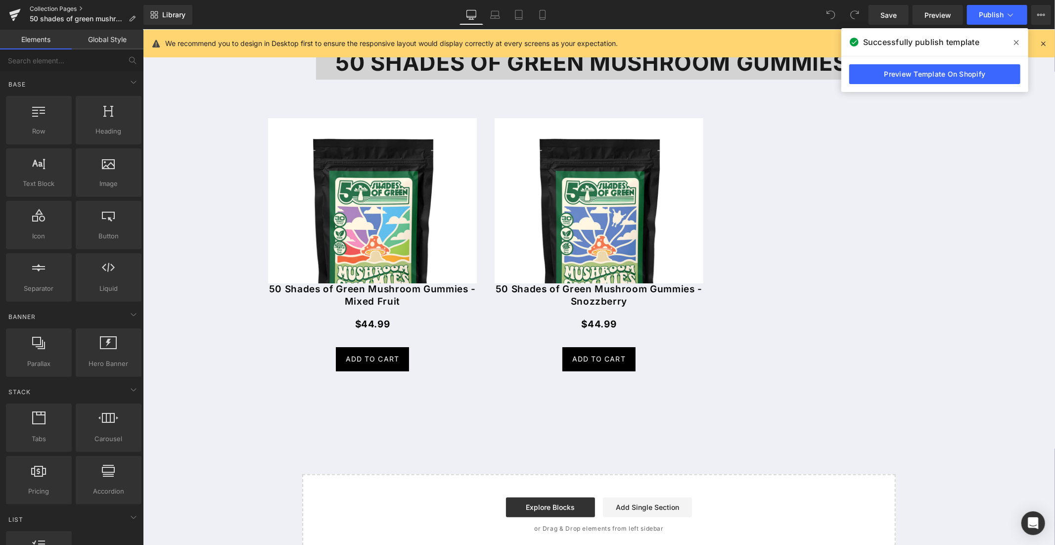
click at [45, 10] on link "Collection Pages" at bounding box center [87, 9] width 114 height 8
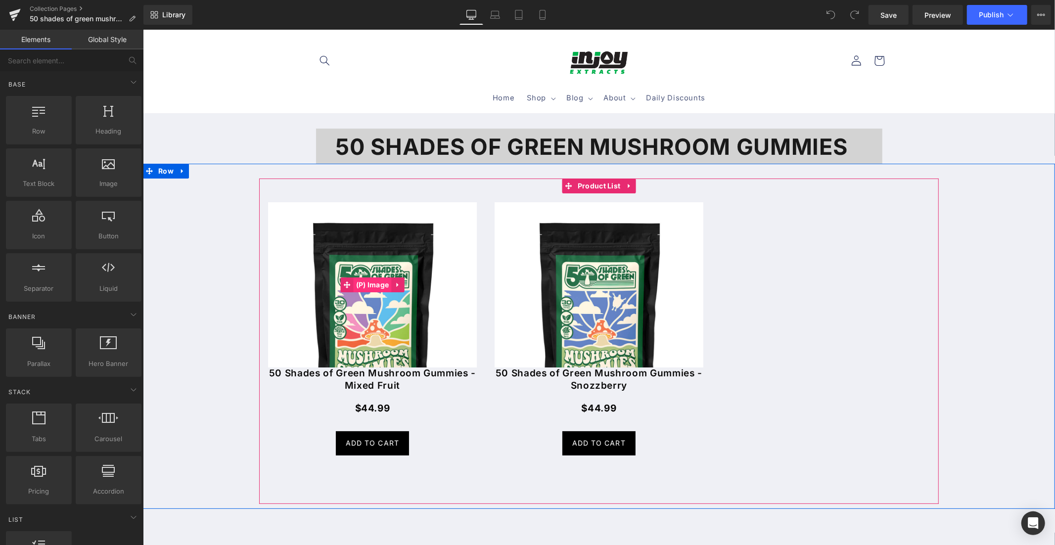
click at [372, 283] on span "(P) Image" at bounding box center [372, 284] width 38 height 15
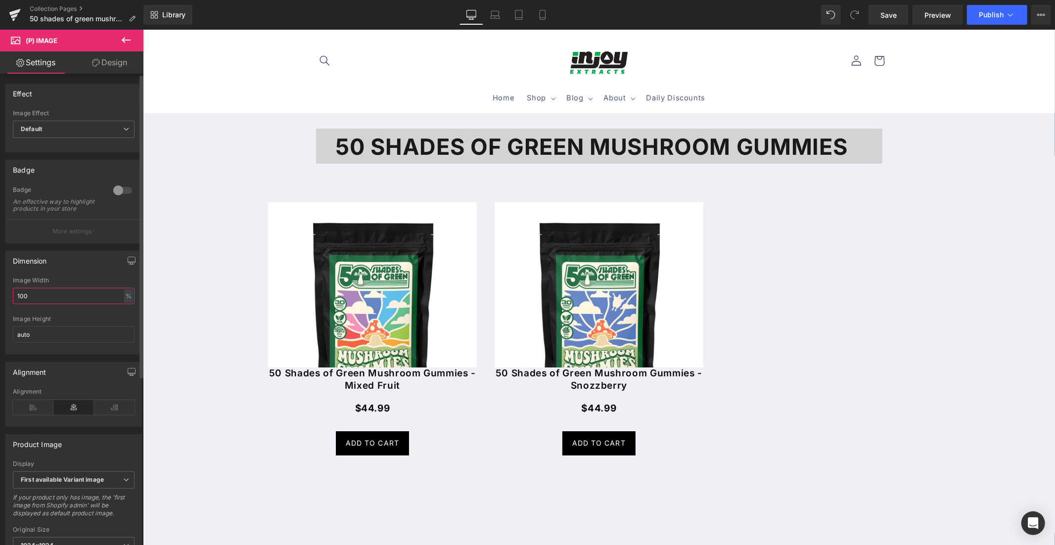
click at [35, 301] on input "100" at bounding box center [74, 296] width 122 height 16
type input "1"
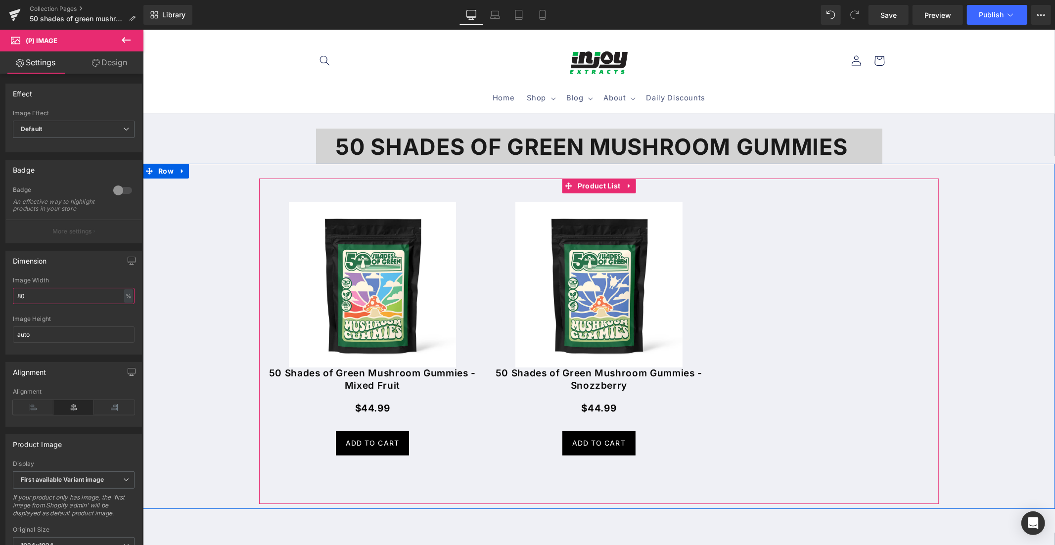
type input "80"
click at [815, 297] on div "Sale Off" at bounding box center [599, 323] width 680 height 291
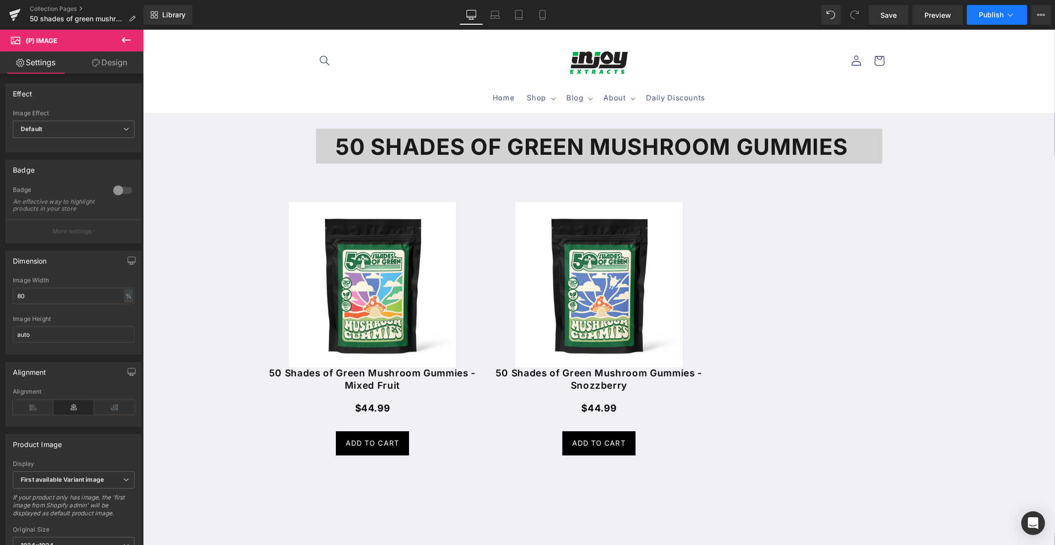
click at [978, 18] on button "Publish" at bounding box center [997, 15] width 60 height 20
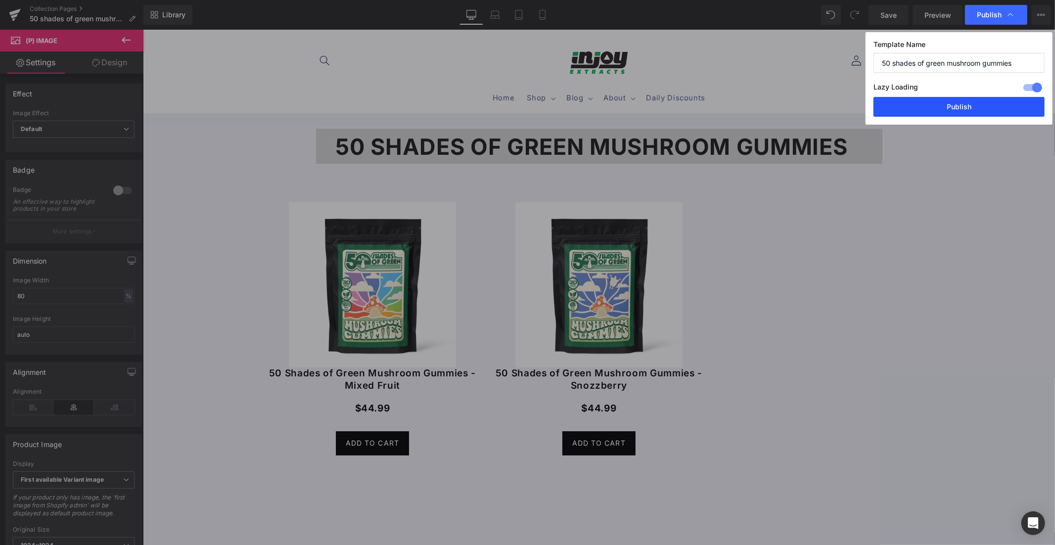
click at [936, 102] on button "Publish" at bounding box center [958, 107] width 171 height 20
